Goal: Task Accomplishment & Management: Manage account settings

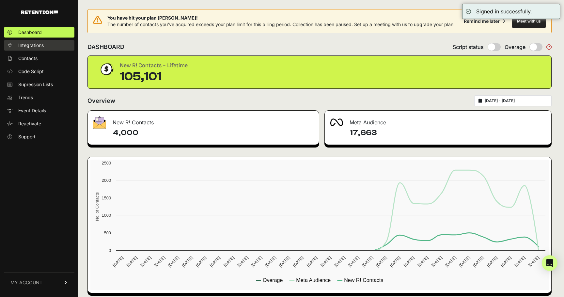
click at [38, 47] on span "Integrations" at bounding box center [30, 45] width 25 height 7
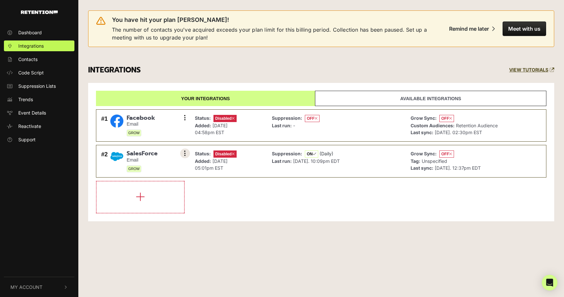
click at [187, 154] on button at bounding box center [185, 154] width 10 height 10
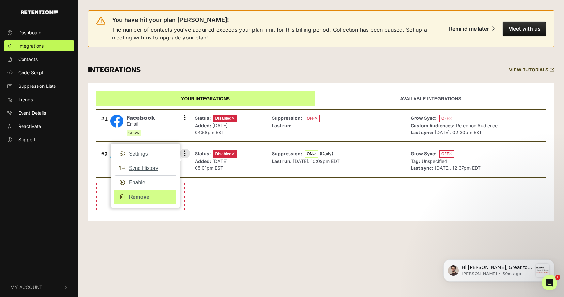
click at [153, 200] on link "Remove" at bounding box center [145, 197] width 62 height 15
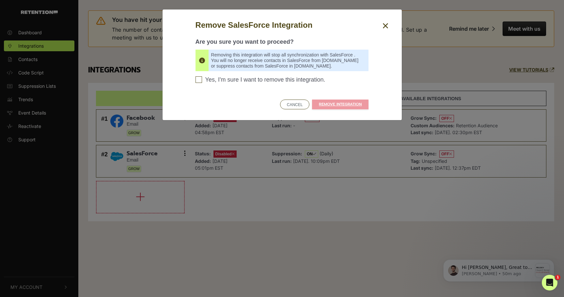
click at [276, 81] on span "Yes, I'm sure I want to remove this integration." at bounding box center [265, 79] width 120 height 7
click at [202, 81] on input "Yes, I'm sure I want to remove this integration. Please confirm to continue" at bounding box center [199, 79] width 7 height 7
checkbox input "true"
click at [333, 102] on link "REMOVE INTEGRATION" at bounding box center [340, 105] width 56 height 10
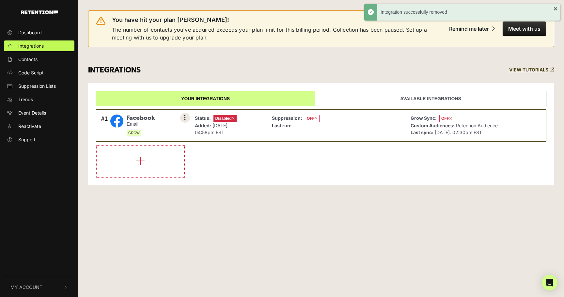
click at [185, 118] on icon at bounding box center [185, 118] width 2 height 7
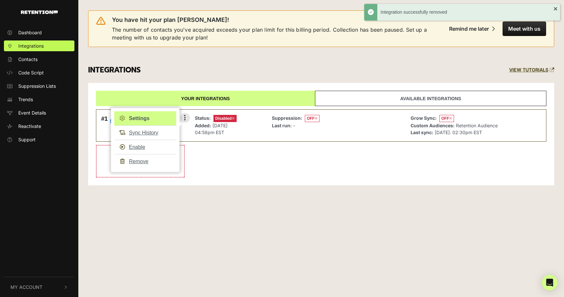
click at [160, 117] on link "Settings" at bounding box center [145, 118] width 62 height 14
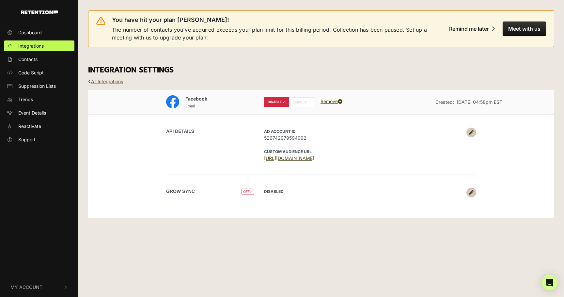
click at [295, 103] on label "ENABLE" at bounding box center [301, 102] width 25 height 10
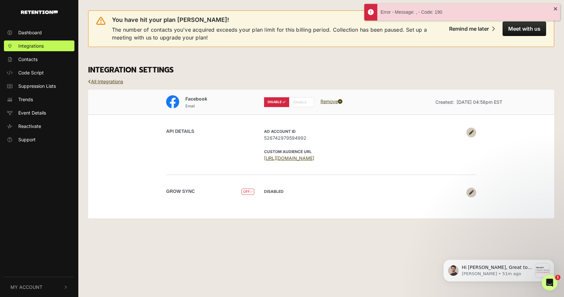
click at [474, 133] on link at bounding box center [471, 133] width 10 height 10
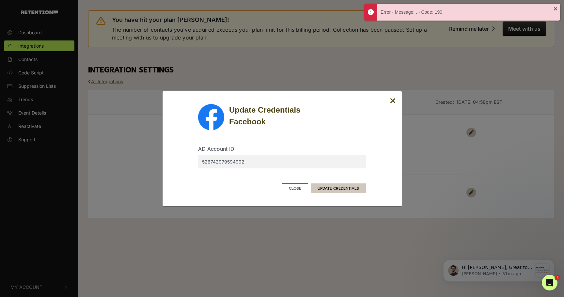
click at [336, 186] on button "UPDATE CREDENTIALS" at bounding box center [338, 188] width 55 height 10
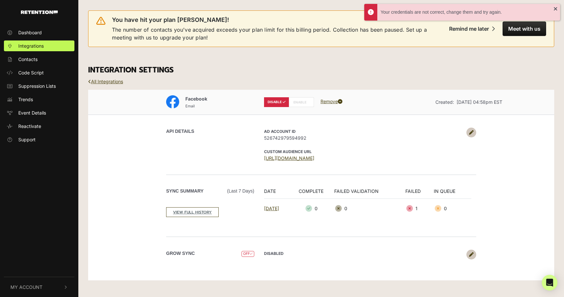
click at [298, 104] on label "ENABLE" at bounding box center [301, 102] width 25 height 10
radio input "false"
radio input "true"
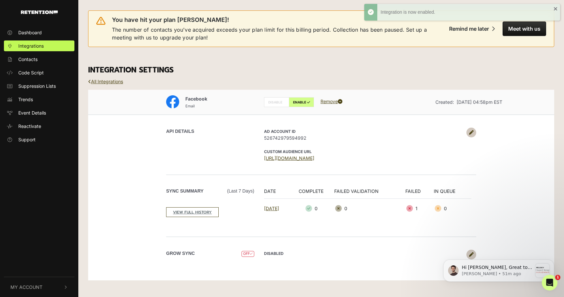
click at [466, 251] on body "Hi Jonathan, Great to hear, let me know if you run into any issues when reenabl…" at bounding box center [498, 269] width 125 height 40
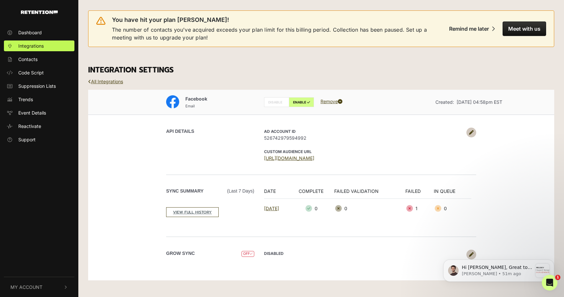
click at [469, 258] on div "Hi Jonathan, Great to hear, let me know if you run into any issues when reenabl…" at bounding box center [499, 241] width 120 height 82
click at [467, 256] on div "Hi Jonathan, Great to hear, let me know if you run into any issues when reenabl…" at bounding box center [499, 241] width 120 height 82
click at [246, 254] on span "OFF" at bounding box center [248, 254] width 13 height 6
click at [467, 254] on body "Hi Jonathan, Great to hear, let me know if you run into any issues when reenabl…" at bounding box center [498, 269] width 125 height 40
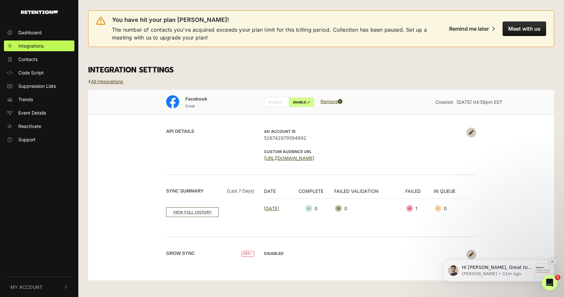
click at [551, 262] on icon "Dismiss notification" at bounding box center [552, 261] width 2 height 2
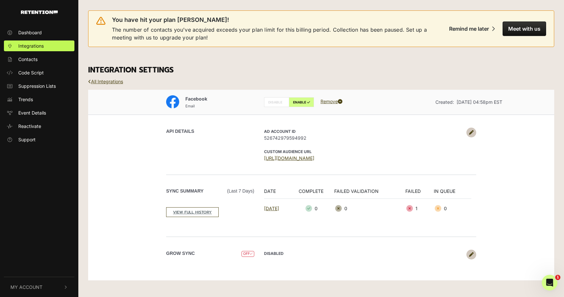
click at [473, 254] on icon at bounding box center [471, 254] width 5 height 5
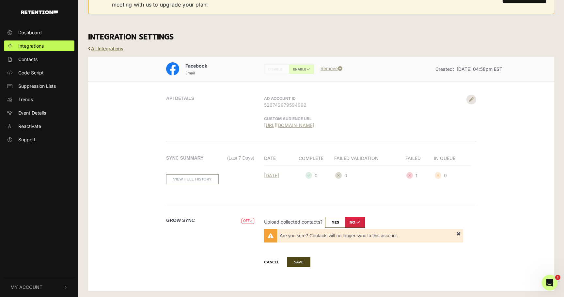
click at [327, 222] on input "checkbox" at bounding box center [345, 222] width 40 height 11
checkbox input "true"
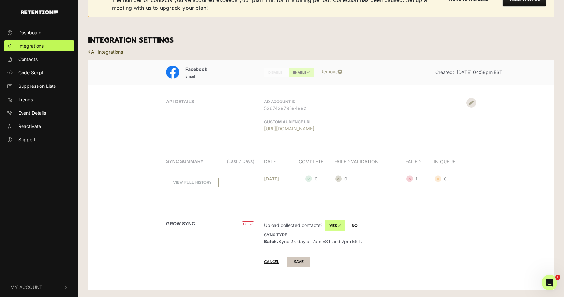
click at [297, 258] on button "SAVE" at bounding box center [298, 262] width 23 height 10
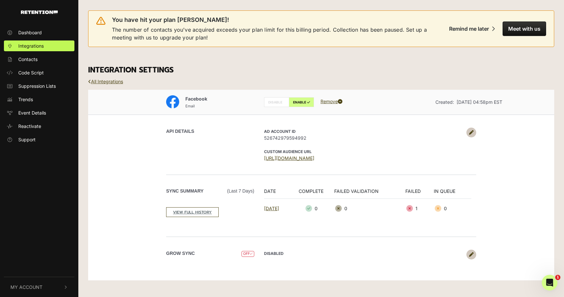
scroll to position [0, 0]
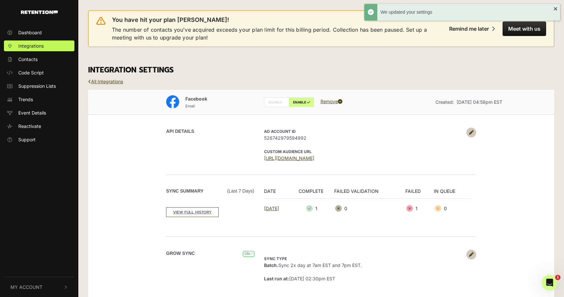
click at [36, 289] on span "My Account" at bounding box center [26, 287] width 32 height 7
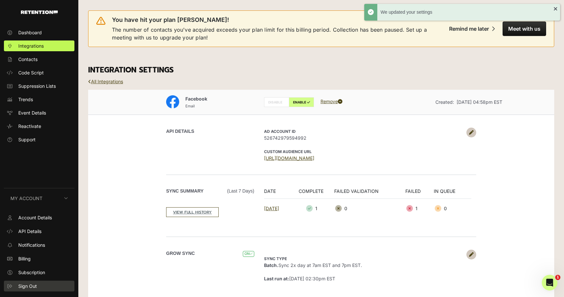
click at [37, 285] on span "Sign Out" at bounding box center [27, 286] width 19 height 7
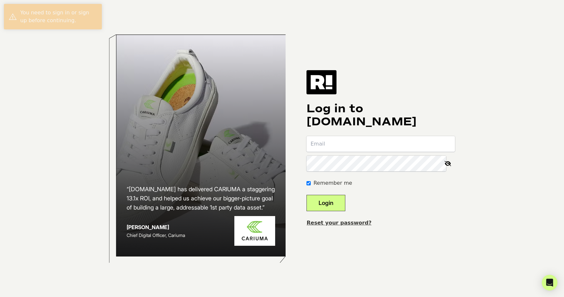
type input "[PERSON_NAME][EMAIL_ADDRESS][PERSON_NAME][DOMAIN_NAME]"
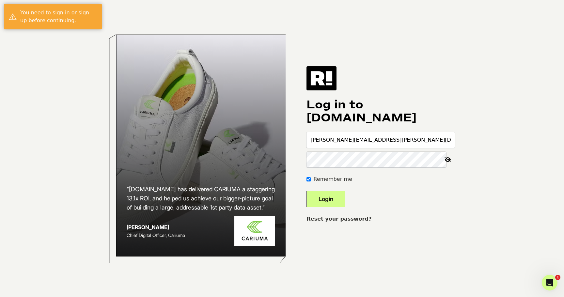
click at [343, 197] on button "Login" at bounding box center [326, 199] width 39 height 16
